Goal: Information Seeking & Learning: Learn about a topic

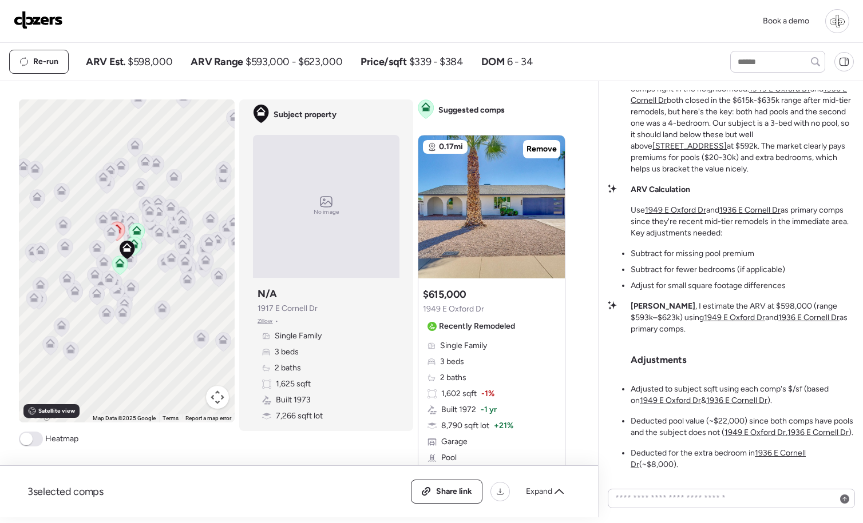
scroll to position [-3, 0]
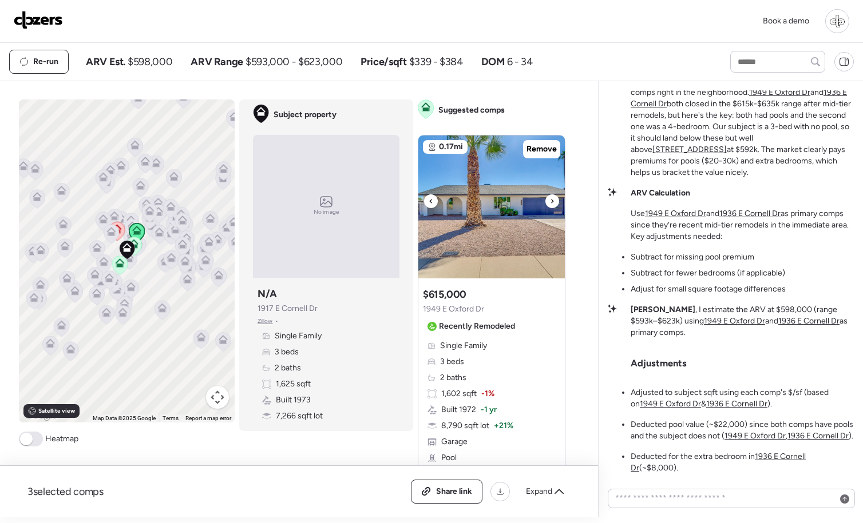
click at [497, 267] on img at bounding box center [491, 207] width 146 height 143
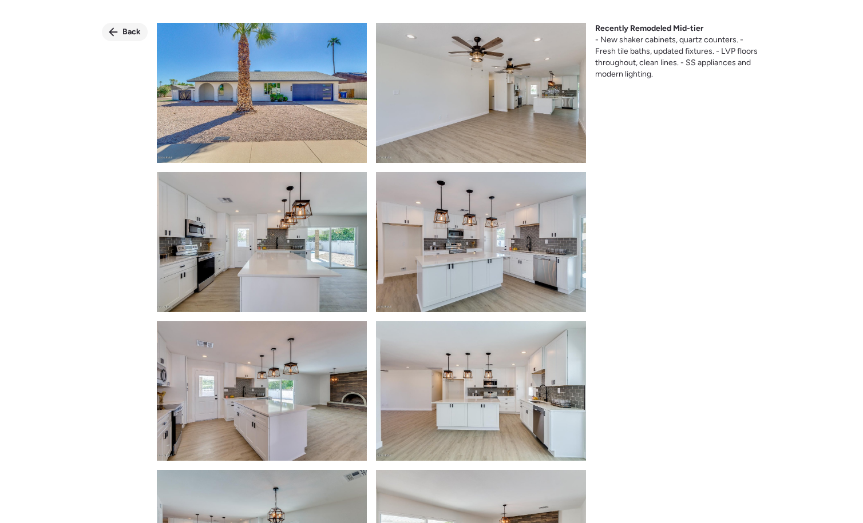
click at [117, 25] on div "Back" at bounding box center [125, 32] width 46 height 18
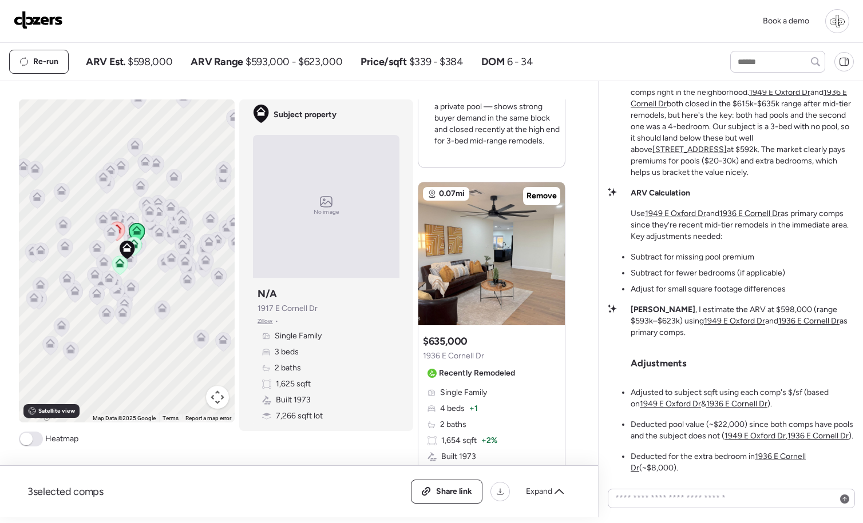
scroll to position [483, 0]
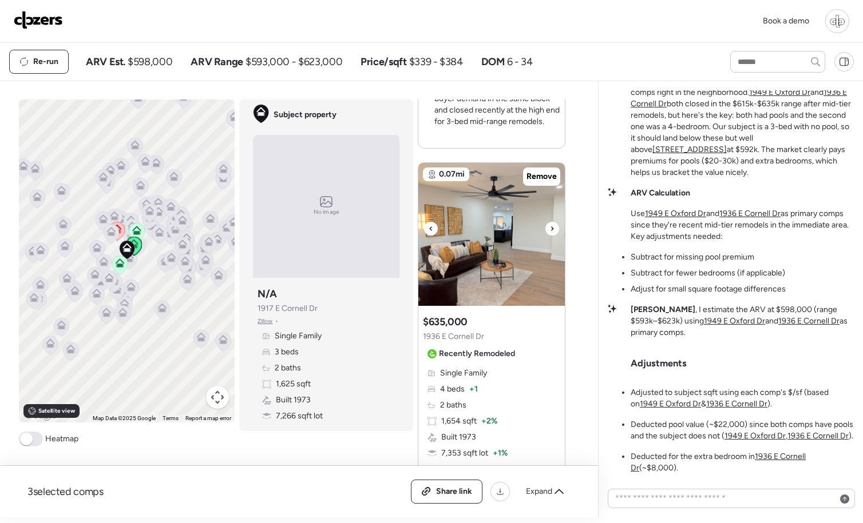
click at [513, 222] on img at bounding box center [491, 234] width 146 height 143
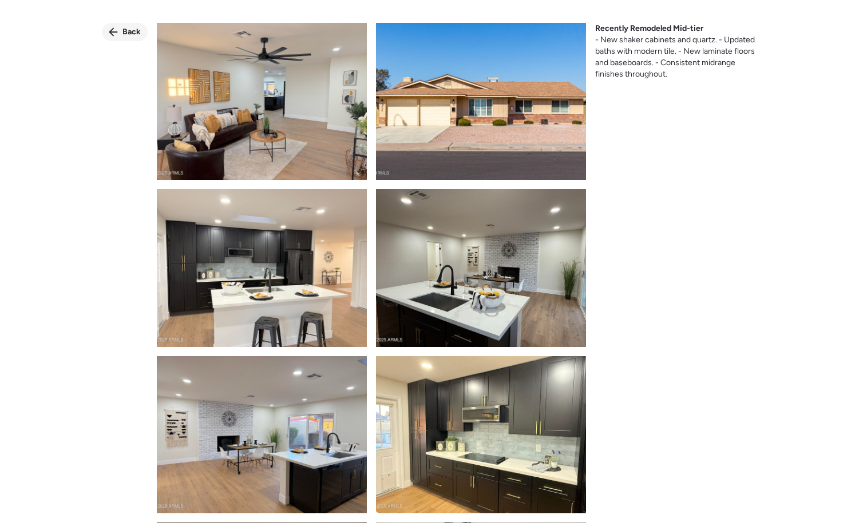
click at [129, 31] on span "Back" at bounding box center [131, 31] width 18 height 11
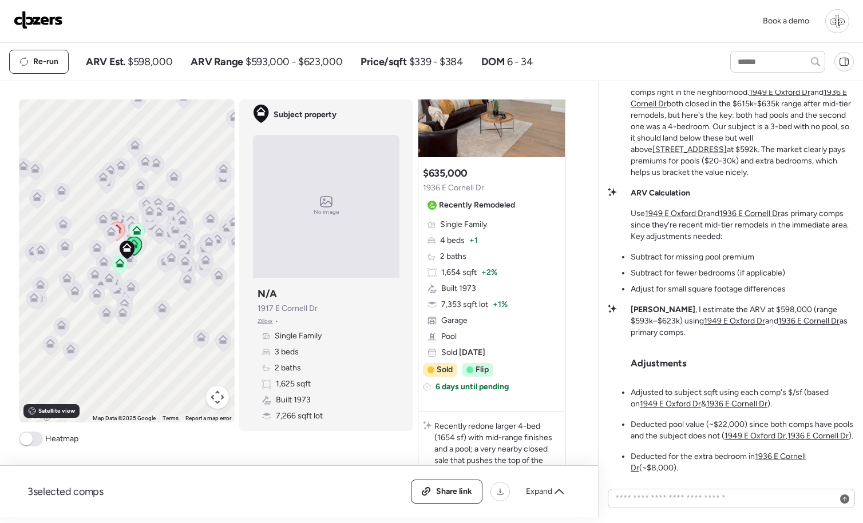
scroll to position [881, 0]
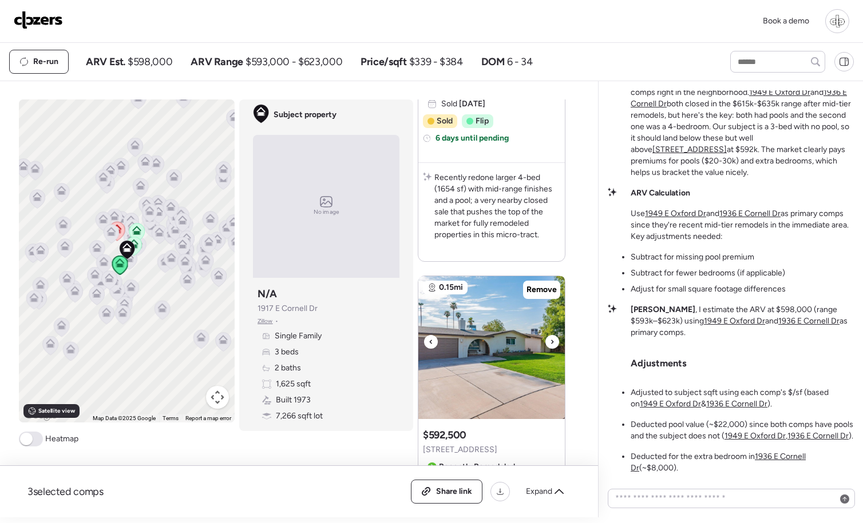
click at [486, 328] on img at bounding box center [491, 347] width 146 height 143
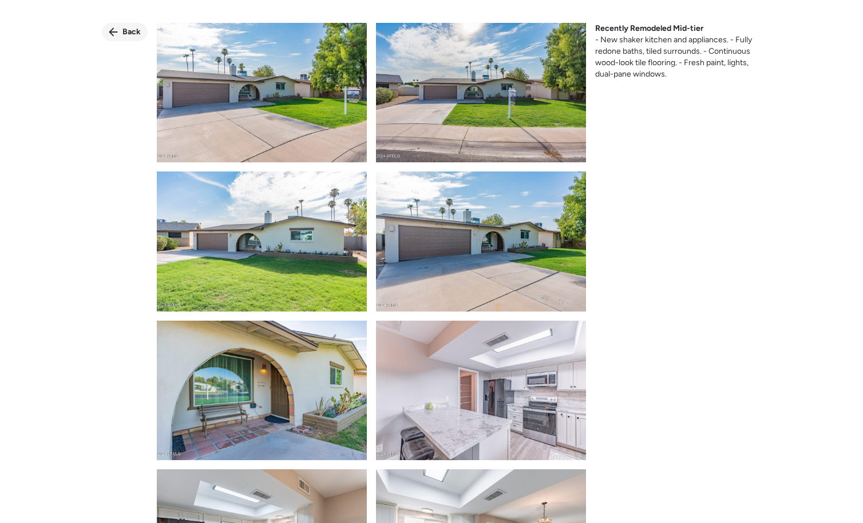
click at [130, 29] on span "Back" at bounding box center [131, 31] width 18 height 11
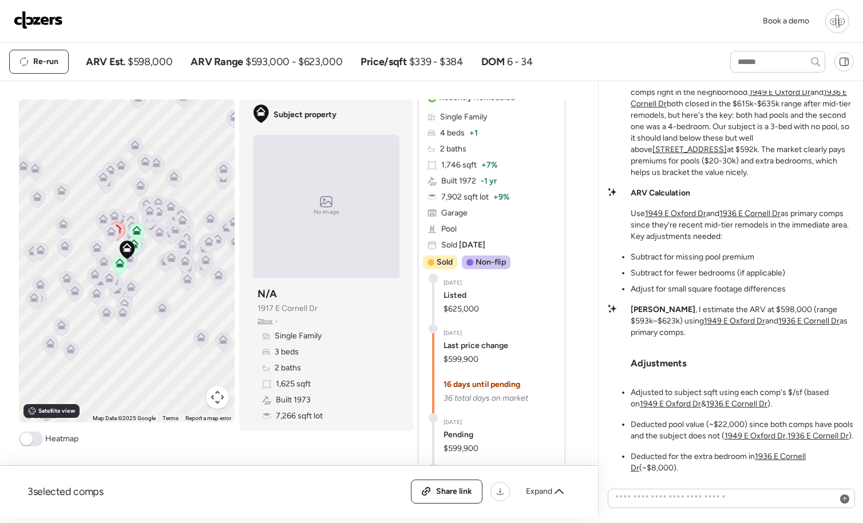
scroll to position [1251, 0]
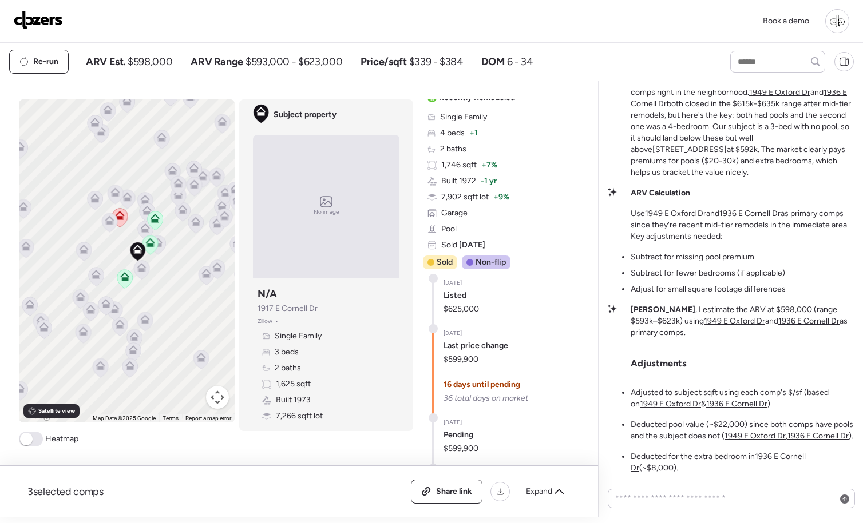
click at [128, 280] on icon at bounding box center [124, 276] width 9 height 9
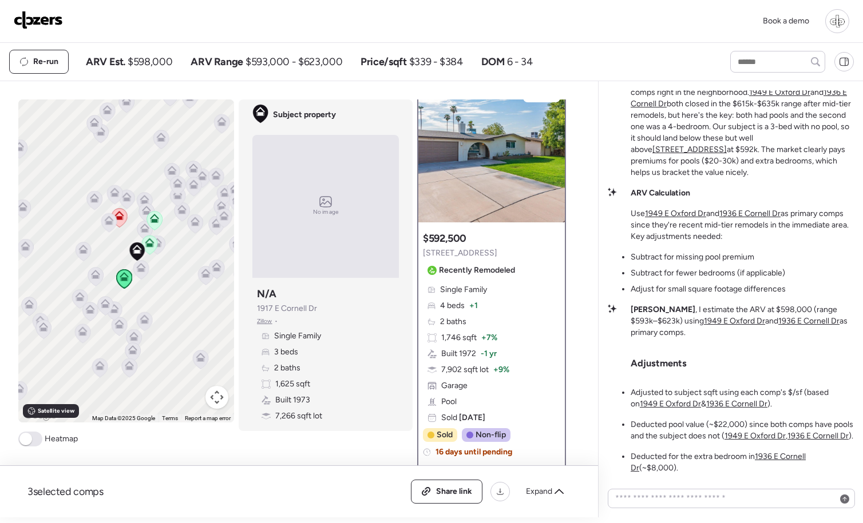
scroll to position [0, 0]
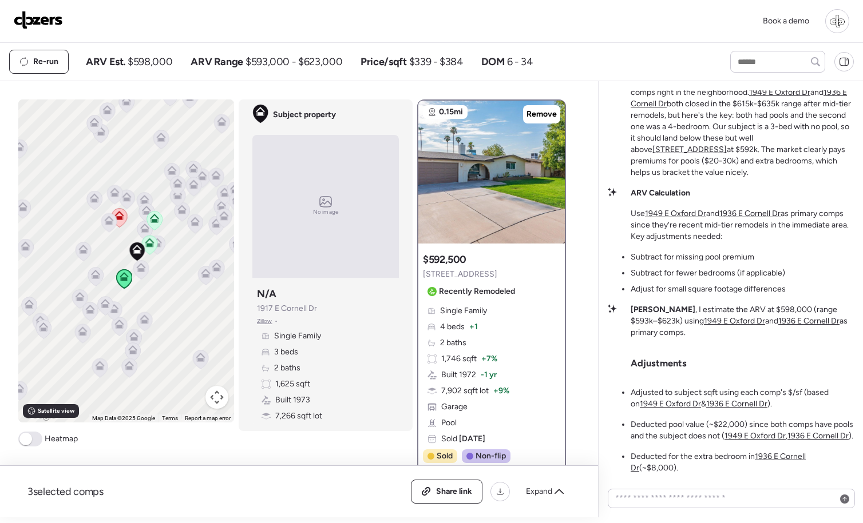
click at [122, 220] on icon at bounding box center [118, 215] width 9 height 9
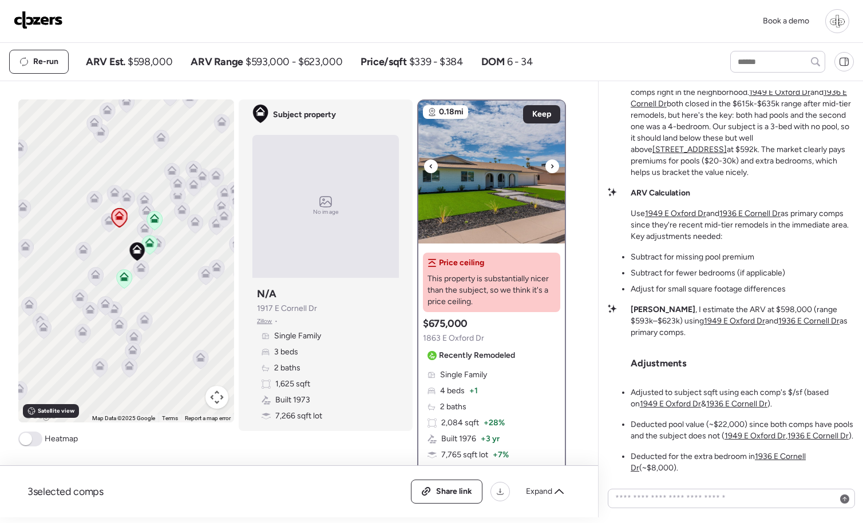
click at [487, 194] on img at bounding box center [491, 172] width 146 height 143
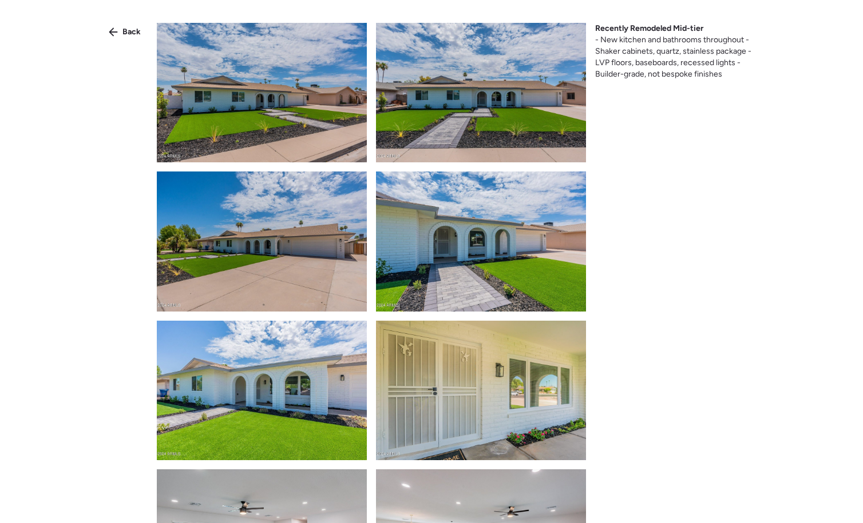
click at [134, 42] on div "Back Recently Remodeled Mid-tier - New kitchen and bathrooms throughout - Shake…" at bounding box center [431, 282] width 863 height 565
click at [127, 31] on span "Back" at bounding box center [131, 31] width 18 height 11
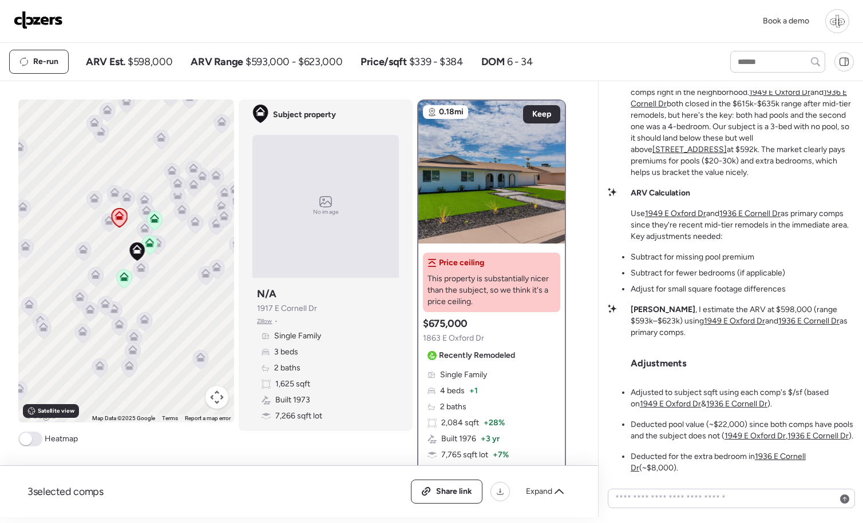
click at [140, 267] on icon at bounding box center [140, 267] width 9 height 9
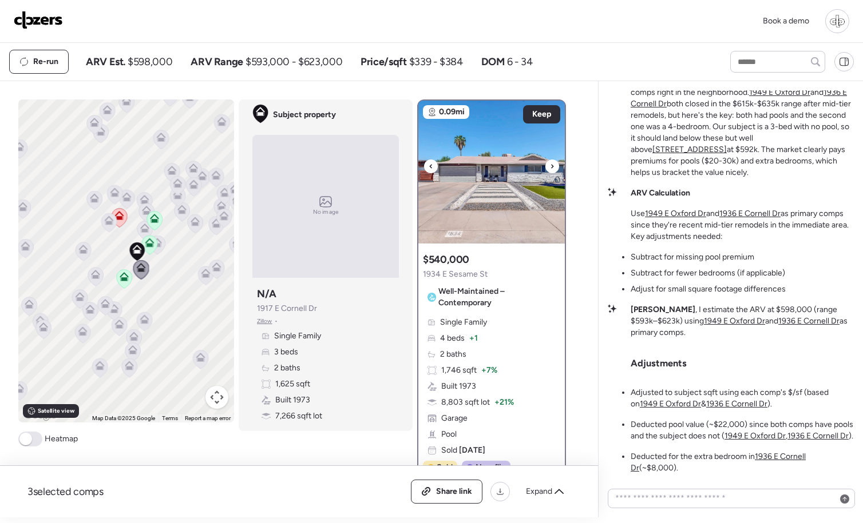
click at [530, 197] on img at bounding box center [491, 172] width 146 height 143
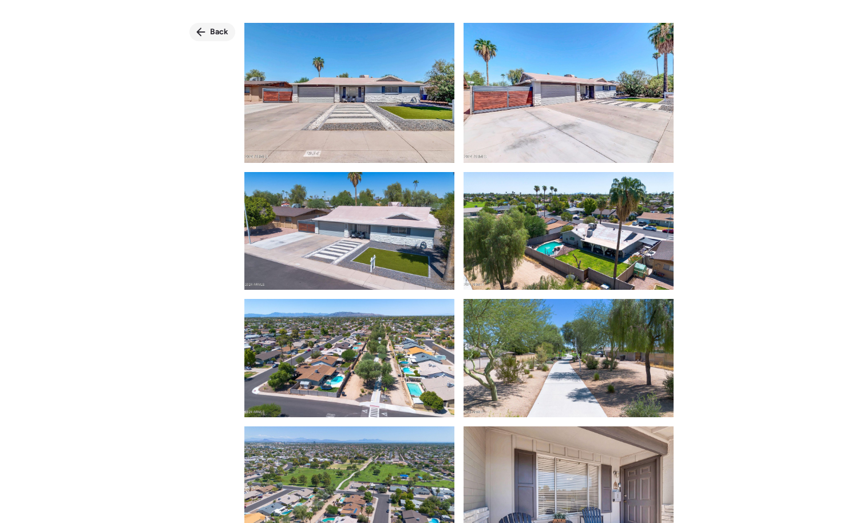
click at [221, 29] on span "Back" at bounding box center [219, 31] width 18 height 11
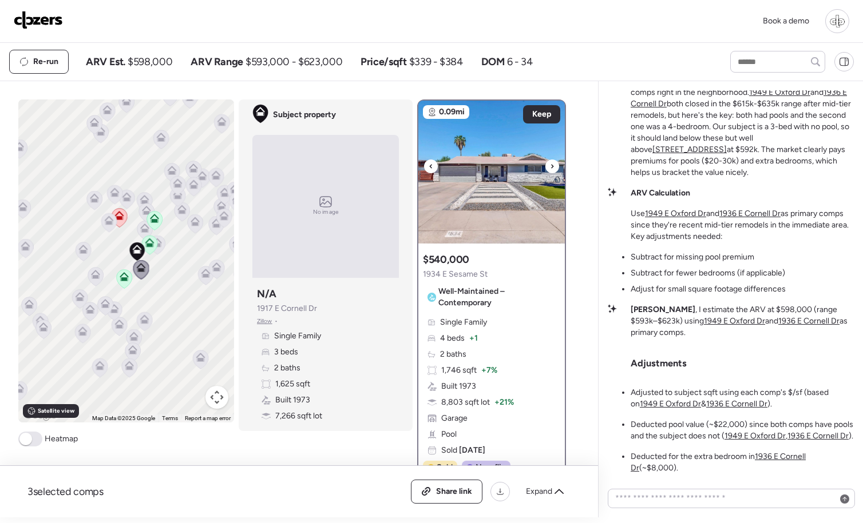
click at [467, 189] on img at bounding box center [491, 172] width 146 height 143
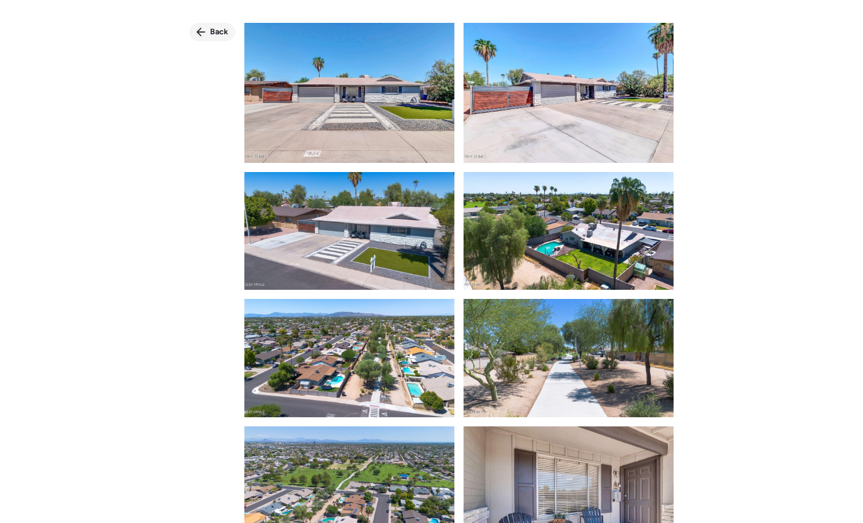
click at [198, 35] on icon at bounding box center [200, 31] width 9 height 9
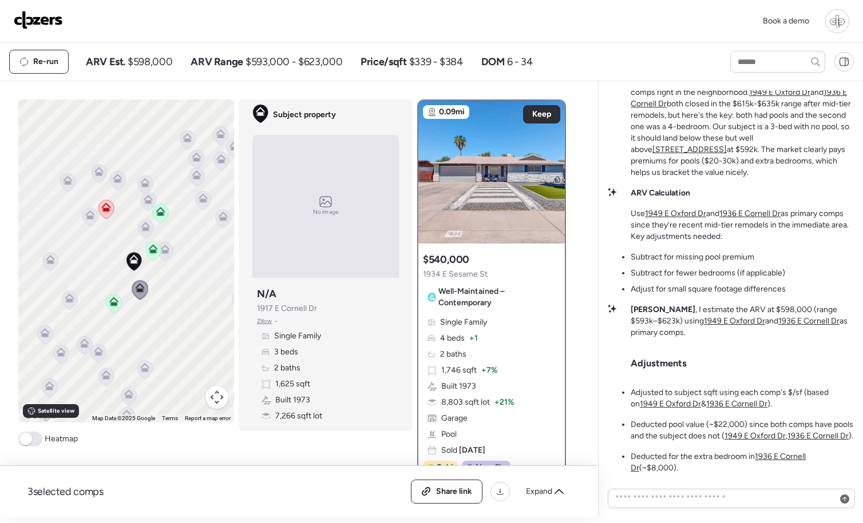
click at [145, 228] on icon at bounding box center [144, 228] width 7 height 3
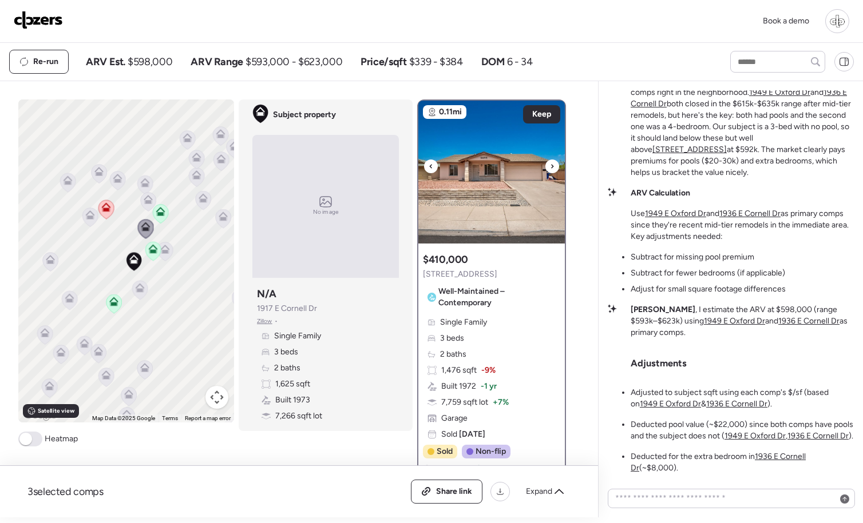
click at [500, 163] on img at bounding box center [491, 172] width 146 height 143
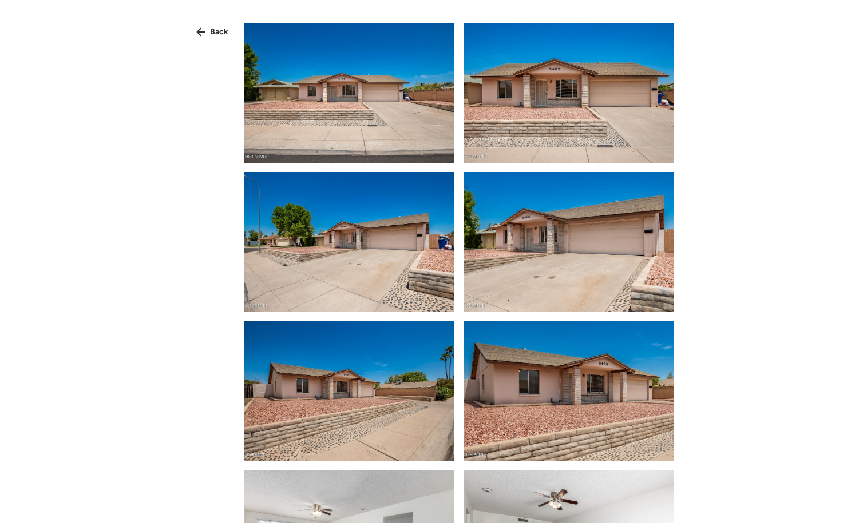
click at [204, 41] on div "Back" at bounding box center [431, 282] width 863 height 565
click at [208, 26] on div "Back" at bounding box center [212, 32] width 46 height 18
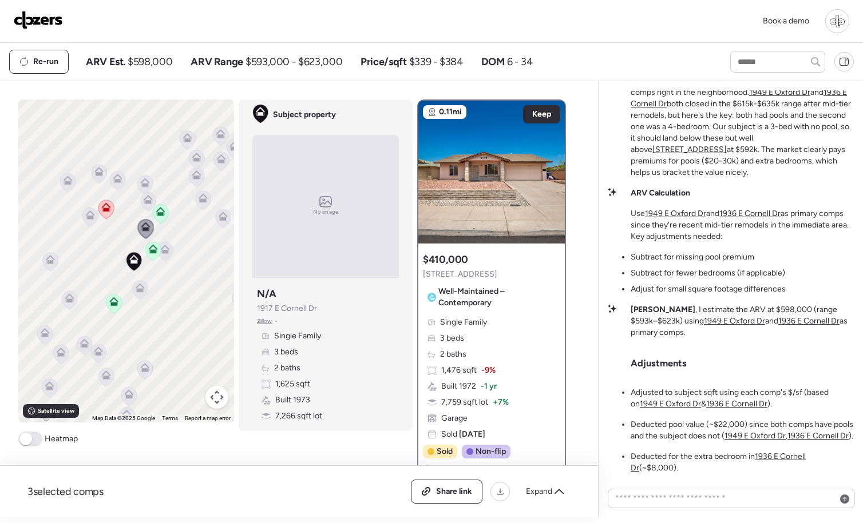
click at [146, 198] on icon at bounding box center [148, 197] width 9 height 5
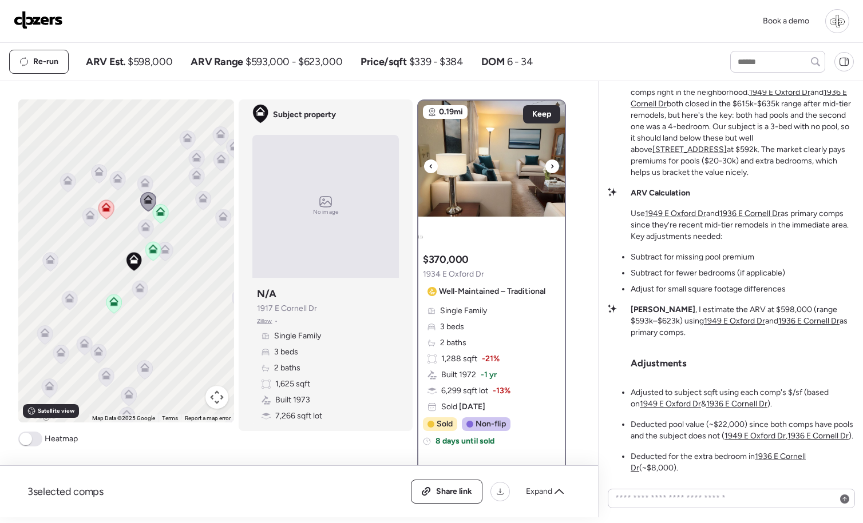
click at [523, 169] on img at bounding box center [491, 172] width 146 height 143
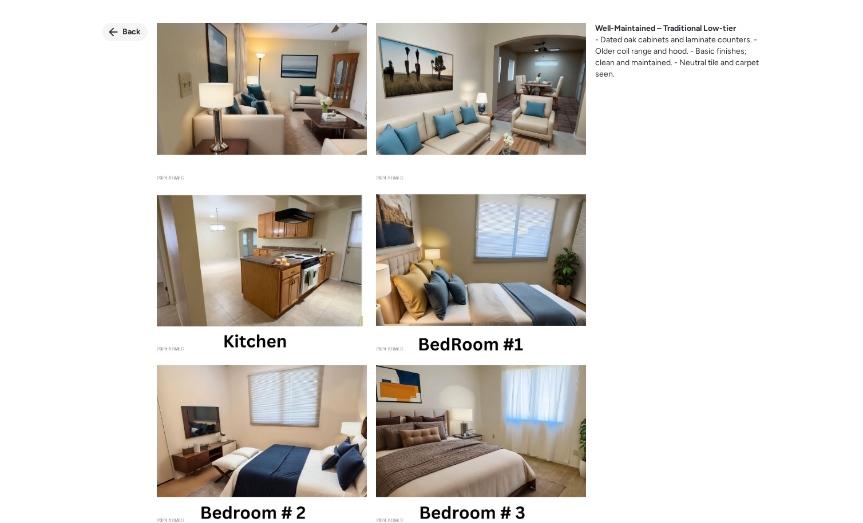
click at [114, 34] on icon at bounding box center [113, 31] width 9 height 9
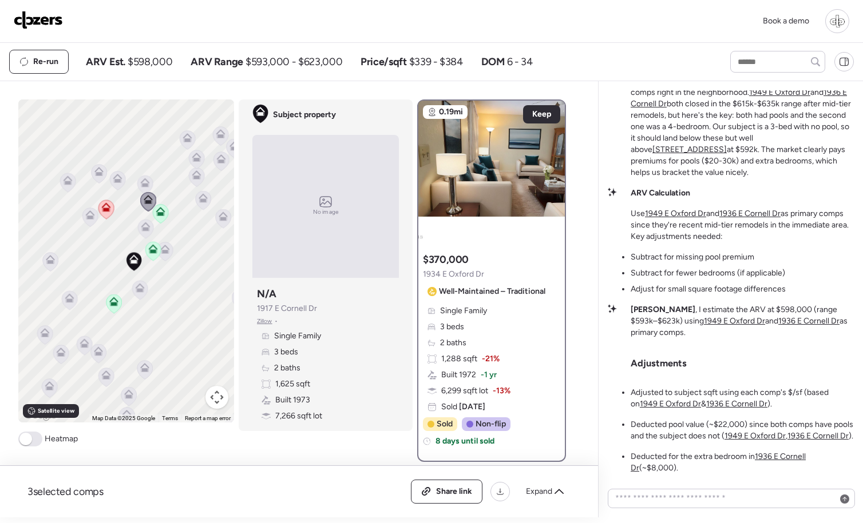
click at [84, 219] on icon at bounding box center [89, 217] width 15 height 19
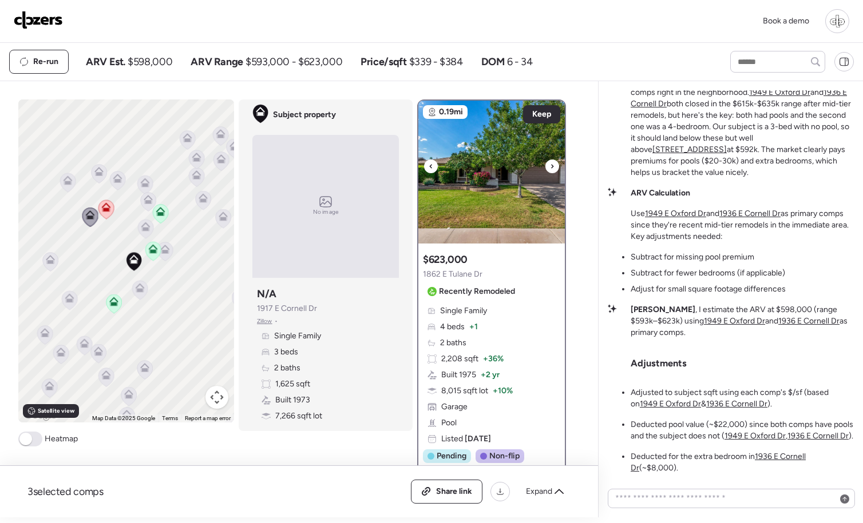
click at [500, 136] on img at bounding box center [491, 172] width 146 height 143
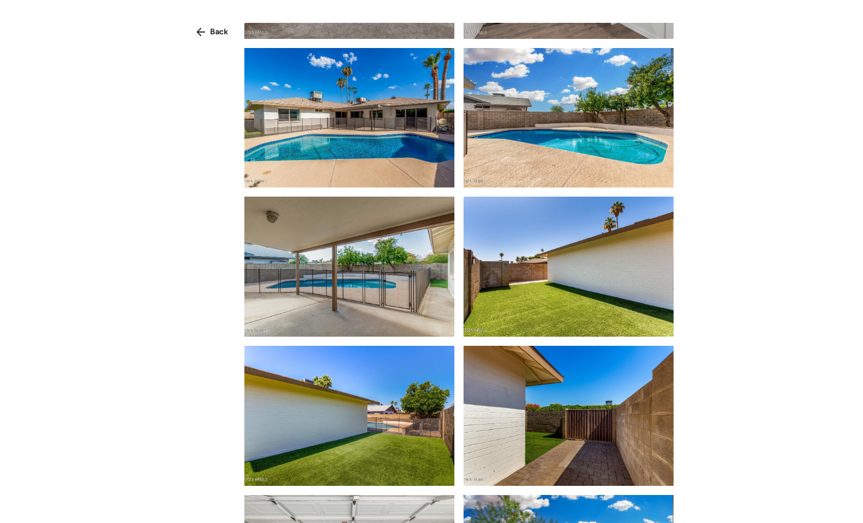
scroll to position [1693, 0]
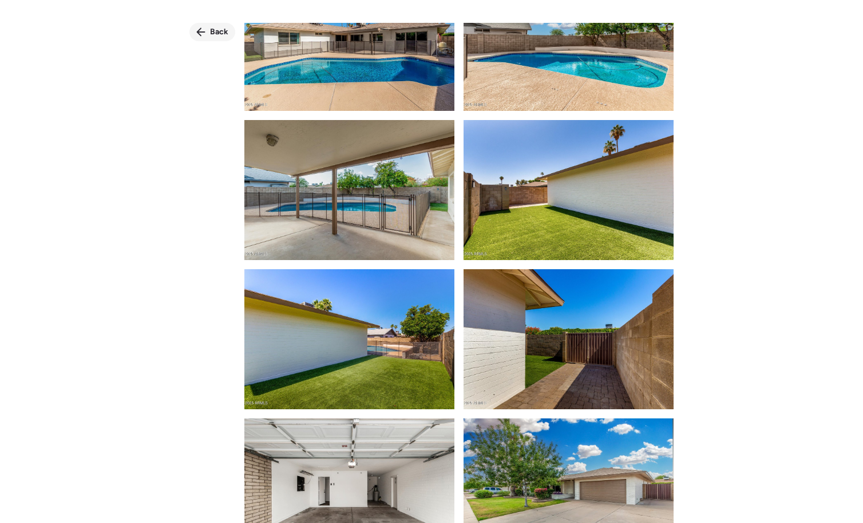
click at [212, 32] on span "Back" at bounding box center [219, 31] width 18 height 11
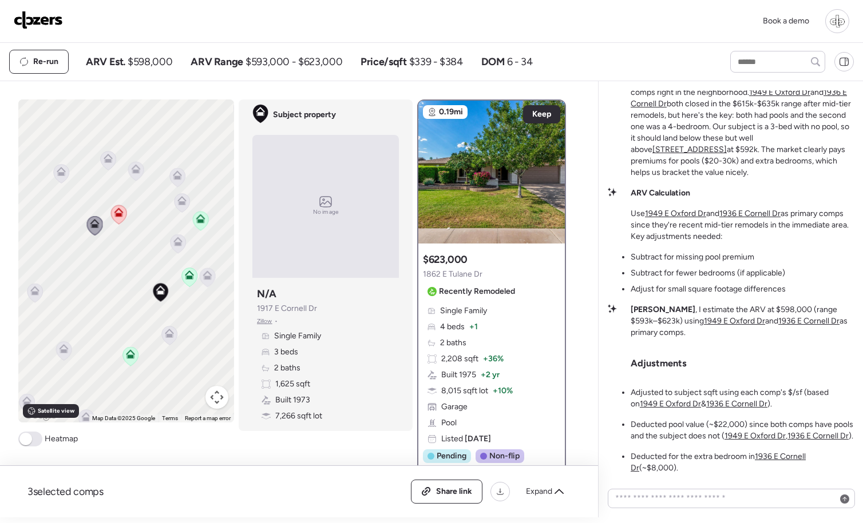
click at [180, 244] on icon at bounding box center [177, 243] width 7 height 3
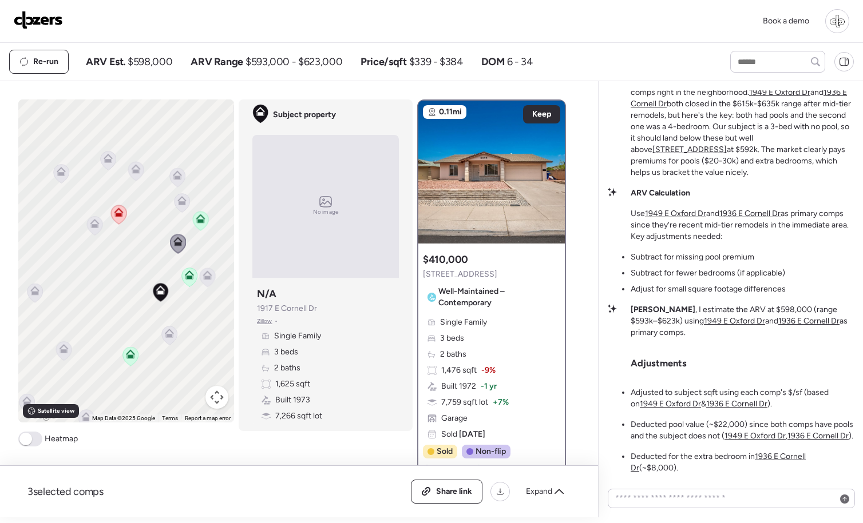
click at [59, 176] on icon at bounding box center [60, 173] width 7 height 3
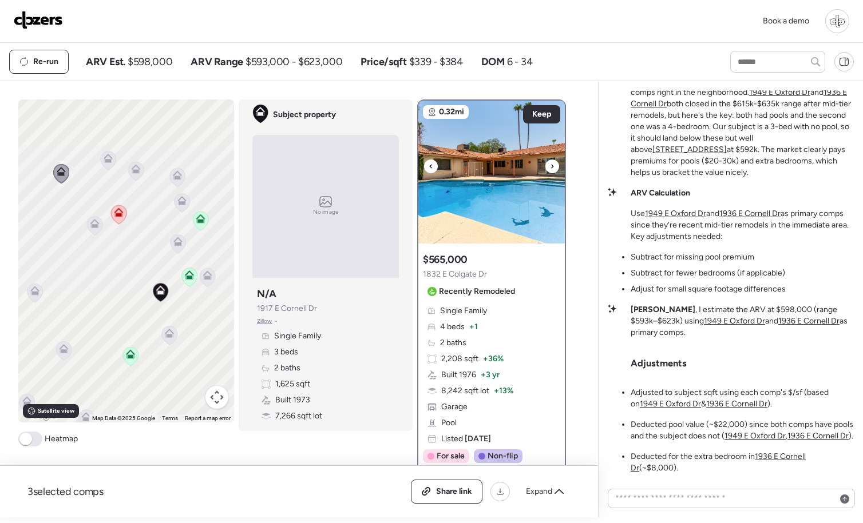
click at [517, 197] on img at bounding box center [491, 172] width 146 height 143
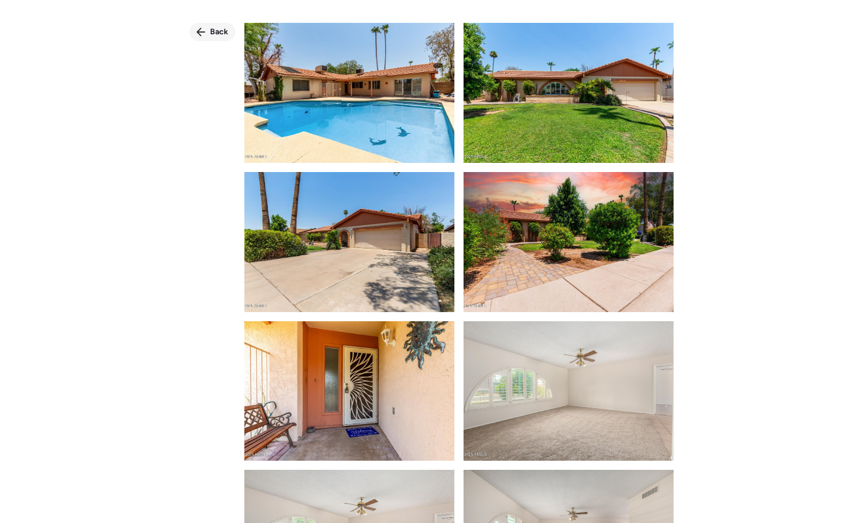
click at [203, 39] on div "Back" at bounding box center [212, 32] width 46 height 18
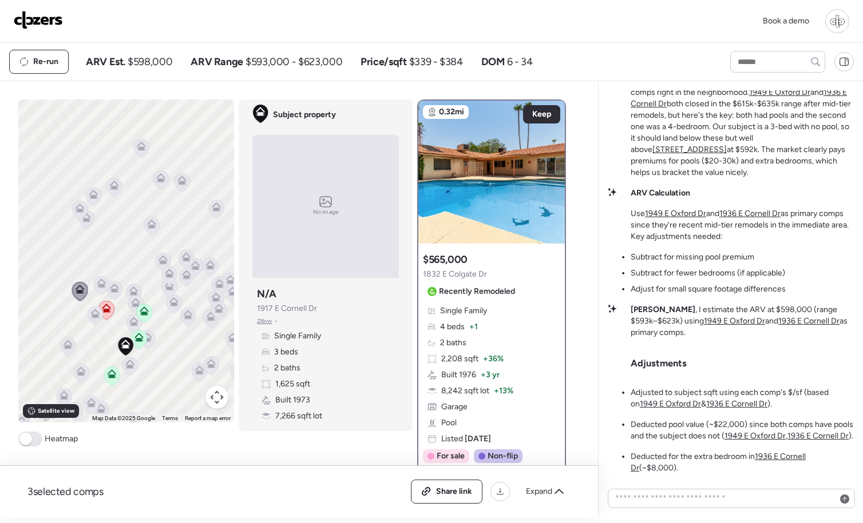
click at [82, 378] on icon at bounding box center [80, 373] width 15 height 19
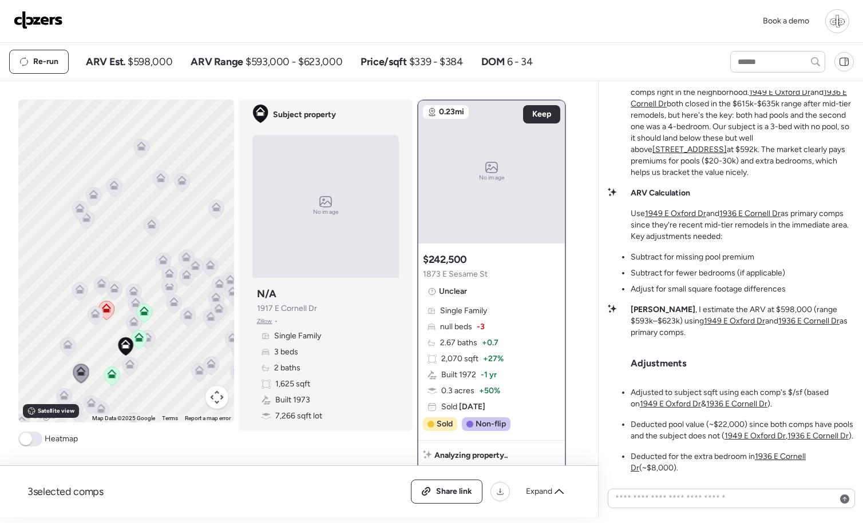
click at [129, 370] on icon at bounding box center [129, 366] width 15 height 19
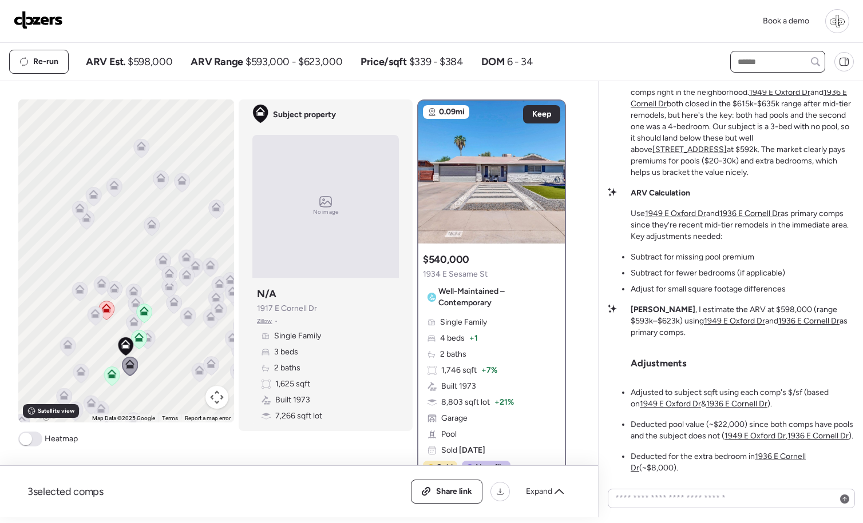
click at [780, 65] on input "text" at bounding box center [777, 62] width 85 height 16
type input "****"
click at [782, 89] on span "[STREET_ADDRESS]" at bounding box center [772, 82] width 74 height 11
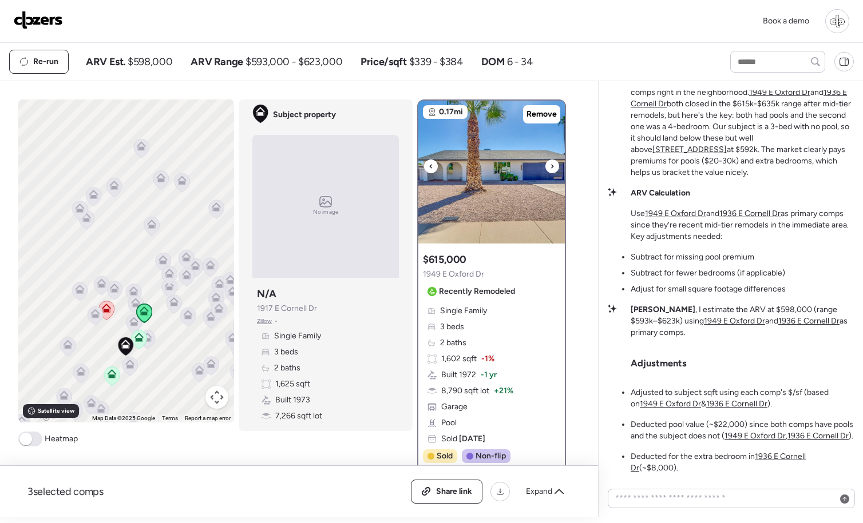
click at [518, 224] on img at bounding box center [491, 172] width 146 height 143
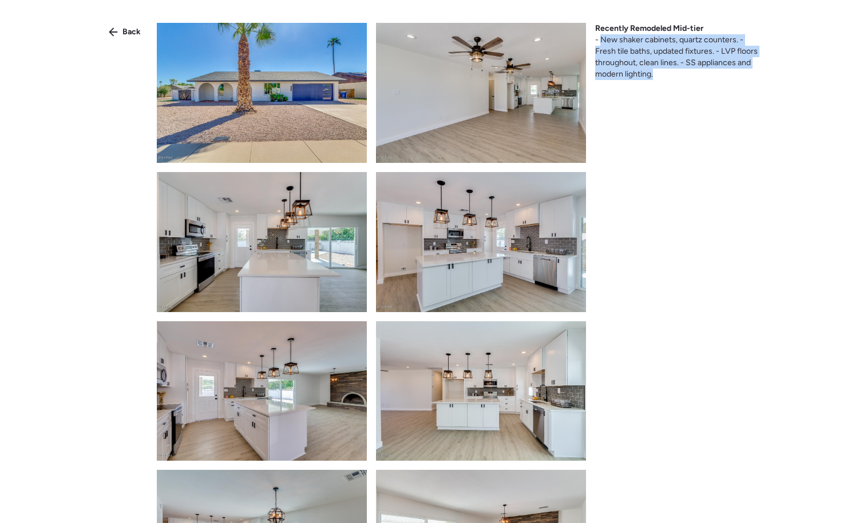
drag, startPoint x: 600, startPoint y: 43, endPoint x: 720, endPoint y: 88, distance: 128.7
click at [720, 88] on div "Back Recently Remodeled Mid-tier - New shaker cabinets, quartz counters. - Fres…" at bounding box center [431, 282] width 863 height 565
copy span "New shaker cabinets, quartz counters. - Fresh tile baths, updated fixtures. - L…"
